Goal: Navigation & Orientation: Find specific page/section

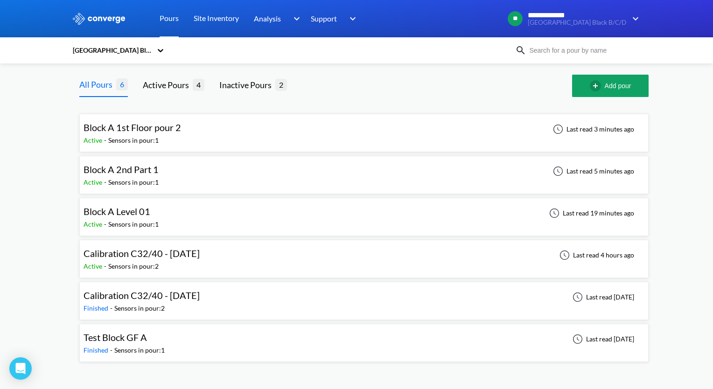
click at [157, 133] on div "Block A 1st Floor pour 2" at bounding box center [133, 127] width 98 height 14
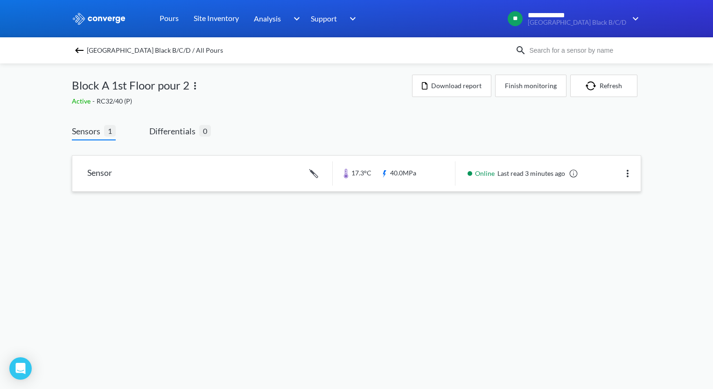
click at [99, 171] on link at bounding box center [356, 173] width 568 height 35
click at [89, 50] on span "[GEOGRAPHIC_DATA] Black B/C/D / All Pours" at bounding box center [155, 50] width 136 height 13
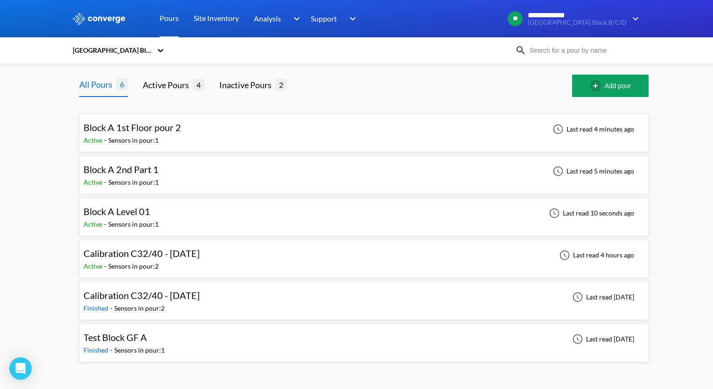
click at [144, 213] on span "Block A Level 01" at bounding box center [117, 211] width 67 height 11
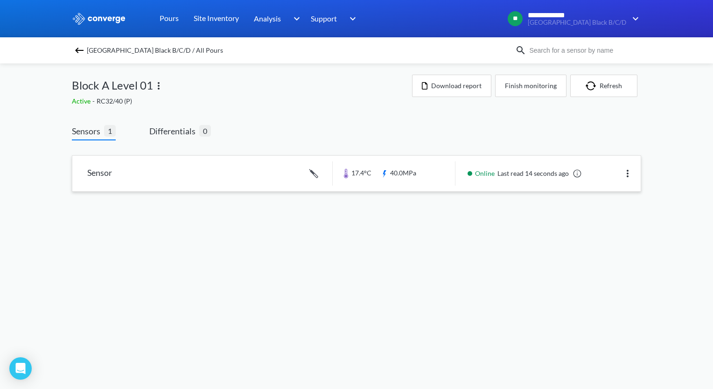
click at [142, 171] on link at bounding box center [356, 173] width 568 height 35
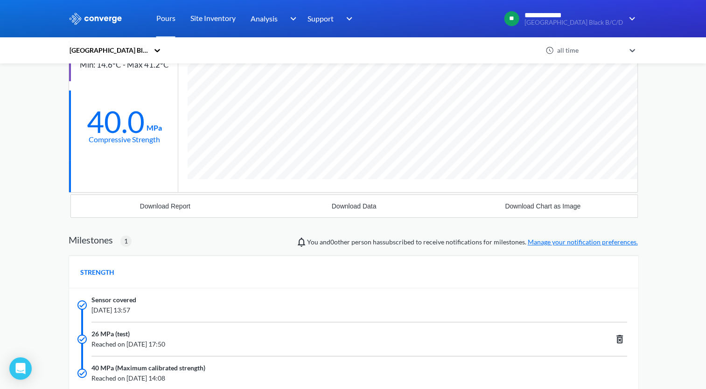
scroll to position [46, 0]
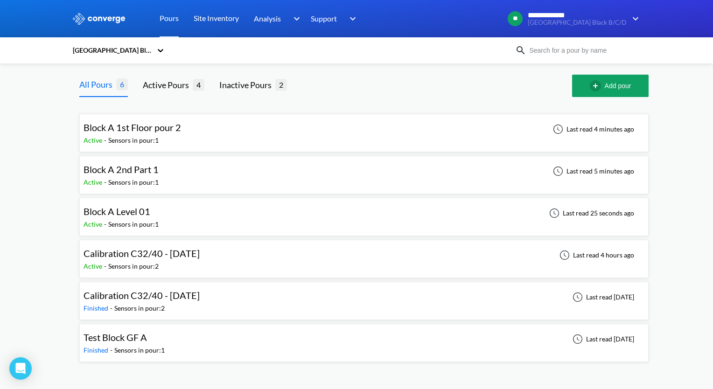
click at [162, 170] on div "Block A 2nd Part 1" at bounding box center [124, 169] width 80 height 14
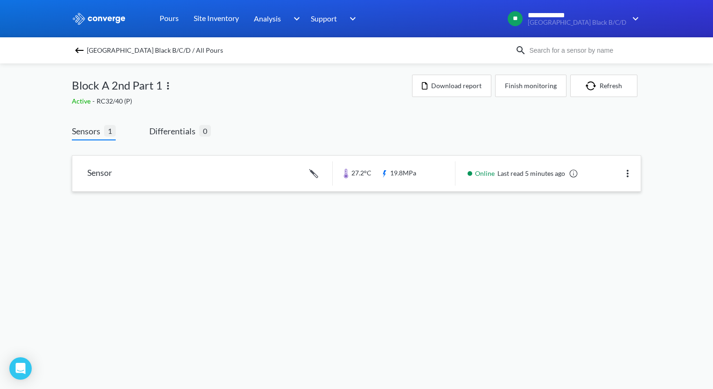
click at [129, 172] on link at bounding box center [356, 173] width 568 height 35
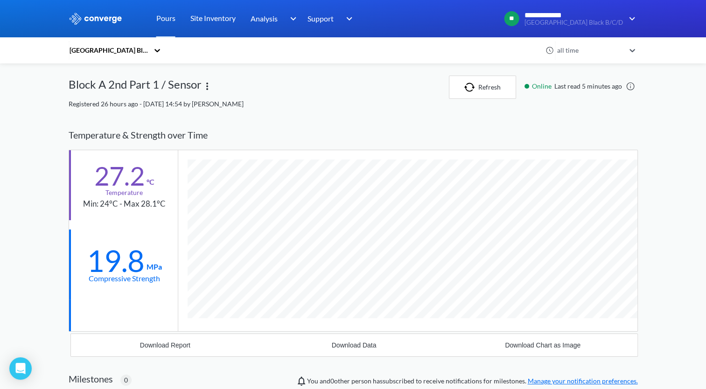
click at [70, 225] on div "27.2 °C Temperature Min: 24°C - Max 28.1°C 19.8 MPa Compressive Strength" at bounding box center [123, 240] width 109 height 181
click at [36, 196] on div "**********" at bounding box center [353, 340] width 706 height 680
